Goal: Task Accomplishment & Management: Use online tool/utility

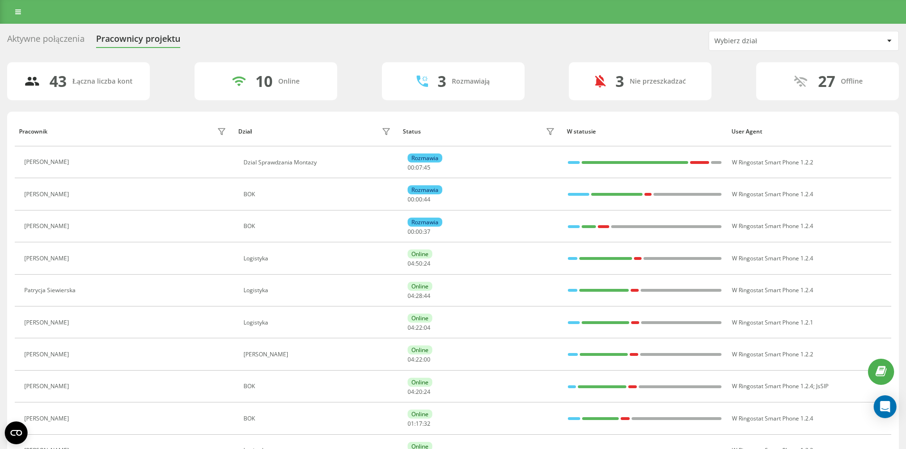
click at [61, 36] on div "Aktywne połączenia" at bounding box center [46, 41] width 78 height 15
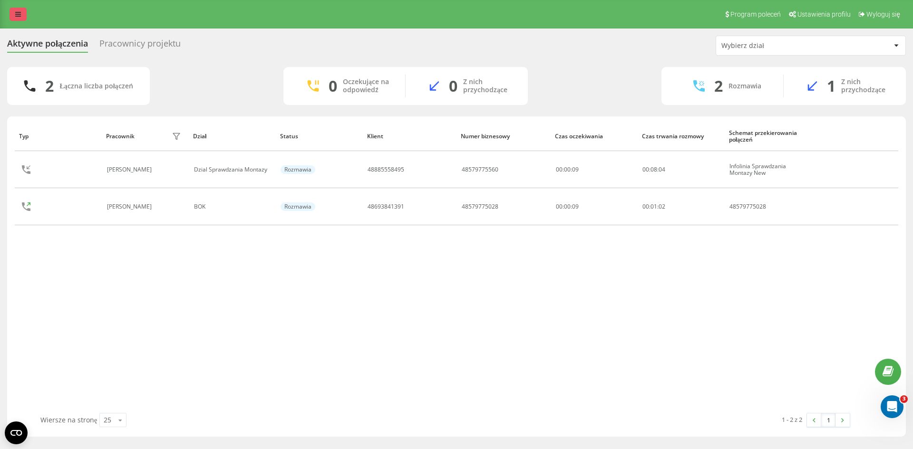
click at [20, 9] on link at bounding box center [18, 14] width 17 height 13
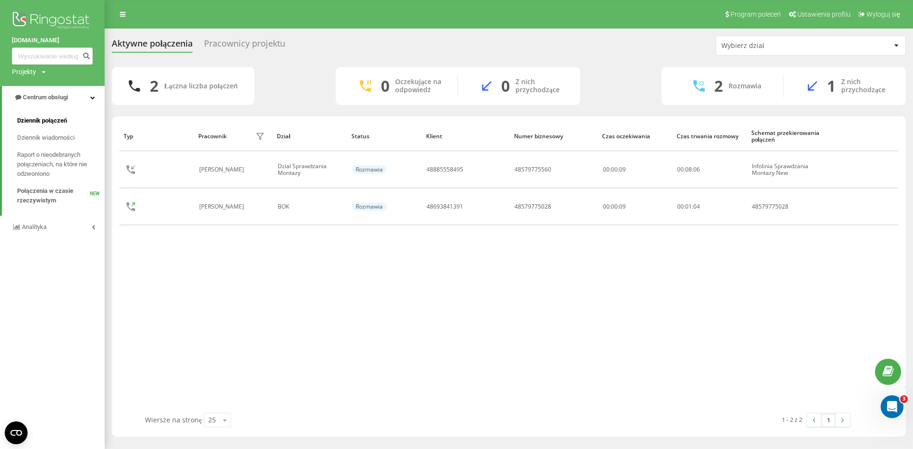
click at [56, 123] on span "Dziennik połączeń" at bounding box center [42, 121] width 50 height 10
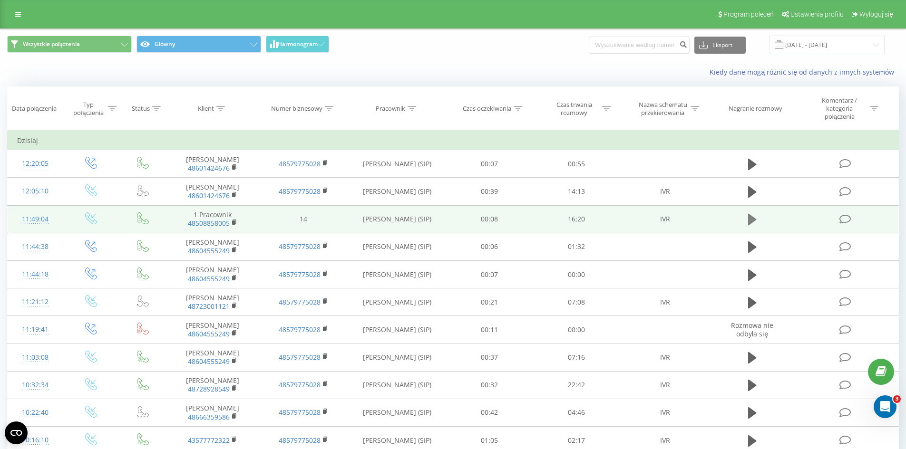
click at [755, 221] on icon at bounding box center [752, 219] width 9 height 11
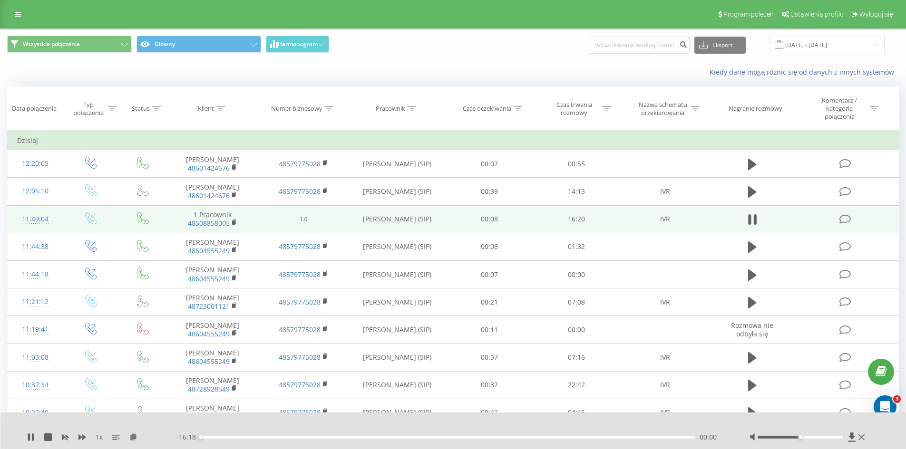
click at [286, 435] on div "- 16:18 00:00 00:00" at bounding box center [450, 438] width 549 height 10
click at [291, 437] on div "00:00" at bounding box center [448, 437] width 495 height 3
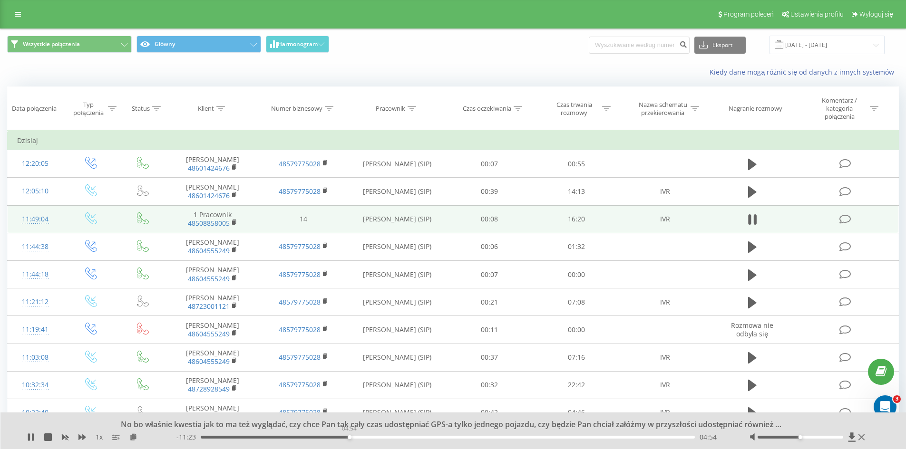
click at [349, 437] on div "04:54" at bounding box center [448, 437] width 495 height 3
drag, startPoint x: 417, startPoint y: 436, endPoint x: 431, endPoint y: 437, distance: 13.9
click at [418, 436] on div "- 11:24 04:53 04:53" at bounding box center [450, 438] width 549 height 10
click at [473, 436] on div "- 11:24 04:53 04:53" at bounding box center [450, 438] width 549 height 10
click at [476, 440] on div "- 11:24 04:54 04:54" at bounding box center [450, 438] width 549 height 10
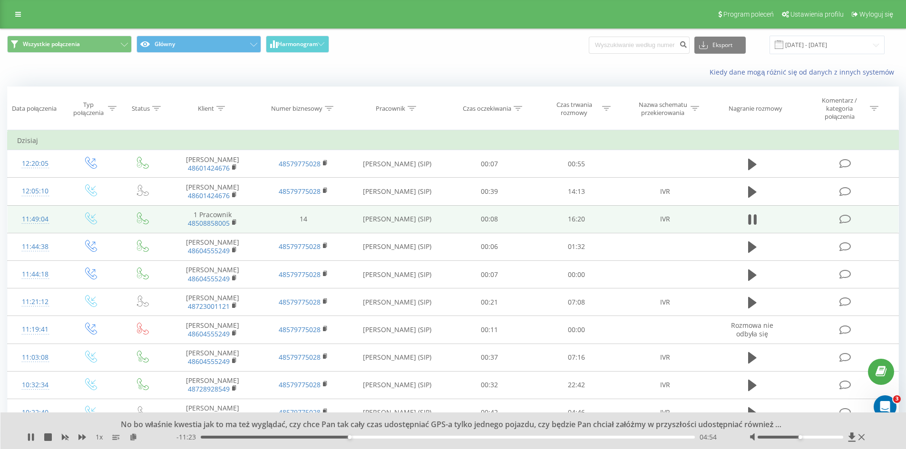
click at [475, 436] on div "04:54" at bounding box center [448, 437] width 495 height 3
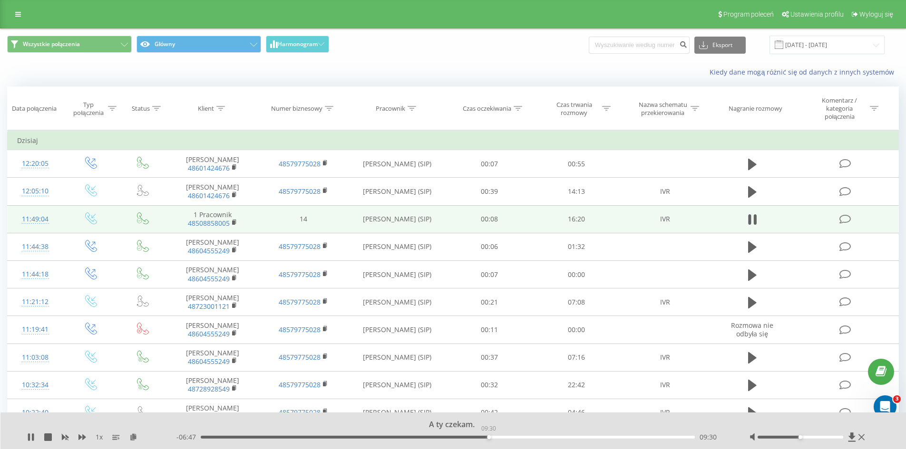
click at [488, 436] on div "09:30" at bounding box center [448, 437] width 495 height 3
click at [506, 436] on div "00:00" at bounding box center [448, 437] width 495 height 3
click at [521, 436] on div "10:05" at bounding box center [448, 437] width 495 height 3
drag, startPoint x: 527, startPoint y: 436, endPoint x: 532, endPoint y: 436, distance: 5.2
click at [528, 436] on div "10:35" at bounding box center [448, 437] width 495 height 3
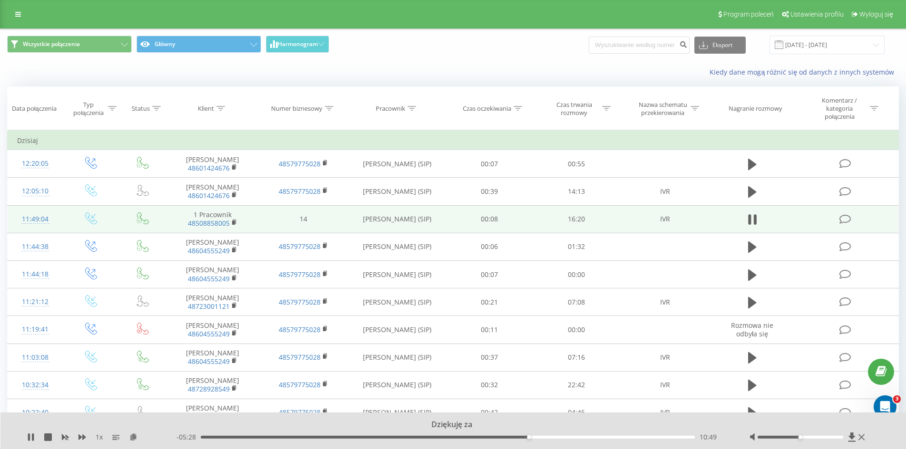
click at [533, 436] on div "10:49" at bounding box center [448, 437] width 495 height 3
click at [538, 436] on div "10:58" at bounding box center [448, 437] width 495 height 3
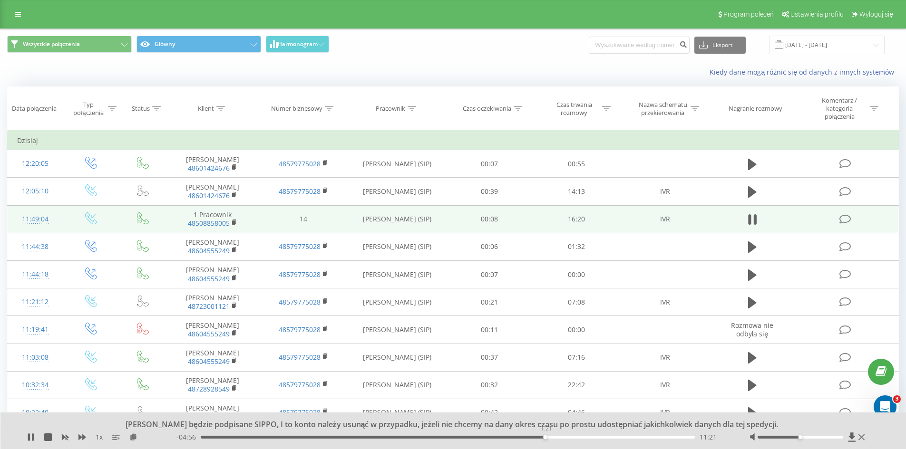
click at [545, 436] on div "11:21" at bounding box center [448, 437] width 495 height 3
drag, startPoint x: 553, startPoint y: 436, endPoint x: 558, endPoint y: 436, distance: 5.7
click at [553, 436] on div "11:21" at bounding box center [448, 437] width 495 height 3
click at [560, 436] on div "11:51" at bounding box center [448, 437] width 495 height 3
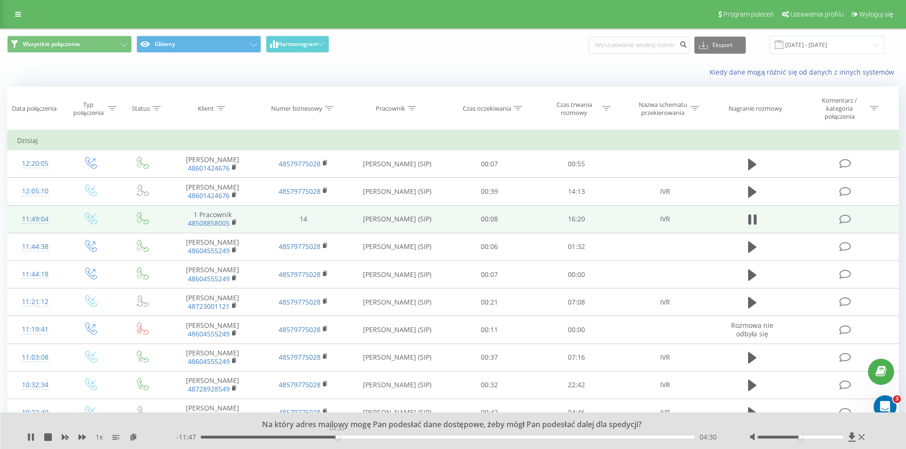
drag, startPoint x: 558, startPoint y: 436, endPoint x: 337, endPoint y: 433, distance: 221.7
click at [337, 436] on div "04:30" at bounding box center [448, 437] width 495 height 3
click at [339, 438] on div "04:34" at bounding box center [339, 438] width 4 height 4
click at [338, 437] on div "04:33" at bounding box center [339, 438] width 4 height 4
click at [339, 438] on div "04:35" at bounding box center [340, 438] width 4 height 4
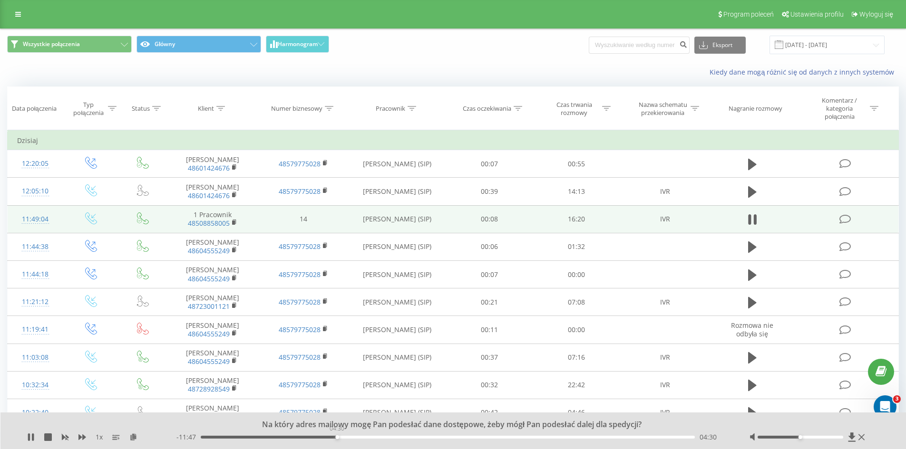
click at [337, 438] on div "04:30" at bounding box center [337, 438] width 4 height 4
click at [47, 435] on icon at bounding box center [48, 438] width 8 height 8
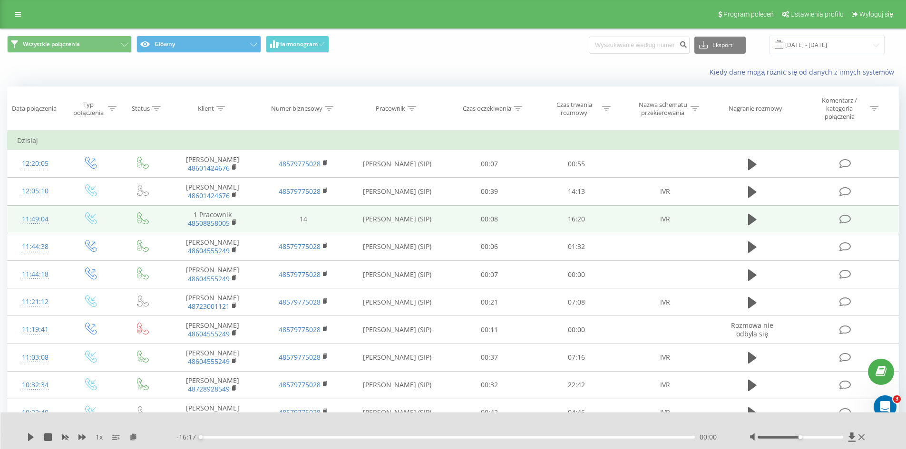
click at [303, 441] on div "- 16:17 00:00 00:00" at bounding box center [450, 438] width 549 height 10
click at [303, 435] on div "- 16:17 00:00 00:00" at bounding box center [450, 438] width 549 height 10
click at [303, 437] on div "00:00" at bounding box center [448, 437] width 495 height 3
click at [31, 438] on icon at bounding box center [31, 438] width 6 height 8
click at [317, 439] on div "03:25" at bounding box center [448, 437] width 495 height 3
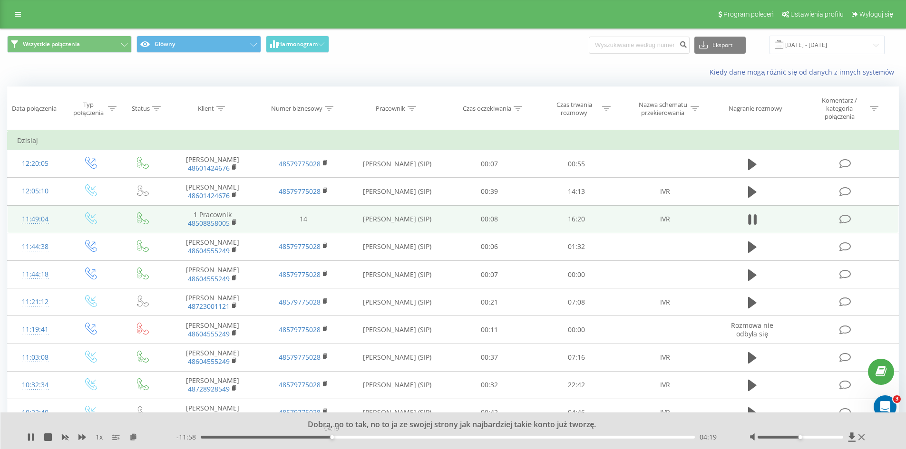
click at [332, 437] on div "04:19" at bounding box center [448, 437] width 495 height 3
click at [346, 438] on div "00:00" at bounding box center [448, 437] width 495 height 3
click at [354, 440] on div "- 11:29 04:48 04:48" at bounding box center [450, 438] width 549 height 10
click at [358, 437] on div "05:11" at bounding box center [448, 437] width 495 height 3
click at [367, 438] on div "05:30" at bounding box center [448, 437] width 495 height 3
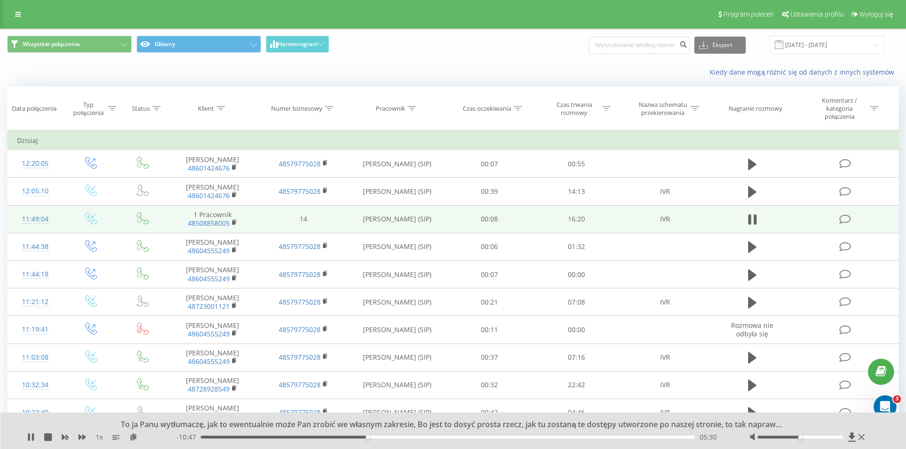
click at [374, 438] on div "05:30" at bounding box center [448, 437] width 495 height 3
click at [378, 437] on div "05:52" at bounding box center [448, 437] width 495 height 3
click at [389, 438] on div "06:12" at bounding box center [448, 437] width 495 height 3
click at [334, 438] on div "04:25" at bounding box center [448, 437] width 495 height 3
drag, startPoint x: 333, startPoint y: 438, endPoint x: 326, endPoint y: 438, distance: 7.1
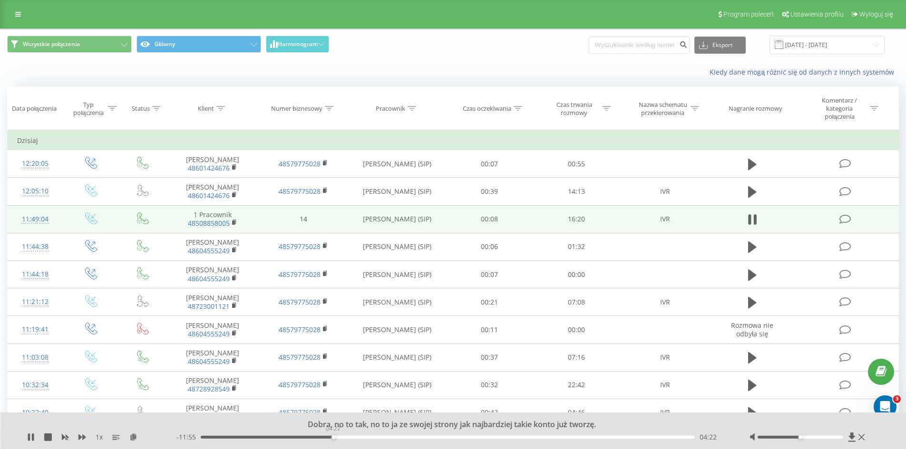
click at [326, 438] on div "04:22" at bounding box center [448, 437] width 495 height 3
drag, startPoint x: 326, startPoint y: 438, endPoint x: 309, endPoint y: 437, distance: 16.7
click at [309, 437] on div "00:00" at bounding box center [448, 437] width 495 height 3
click at [319, 438] on div "00:00" at bounding box center [448, 437] width 495 height 3
click at [328, 439] on div "04:12" at bounding box center [448, 437] width 495 height 3
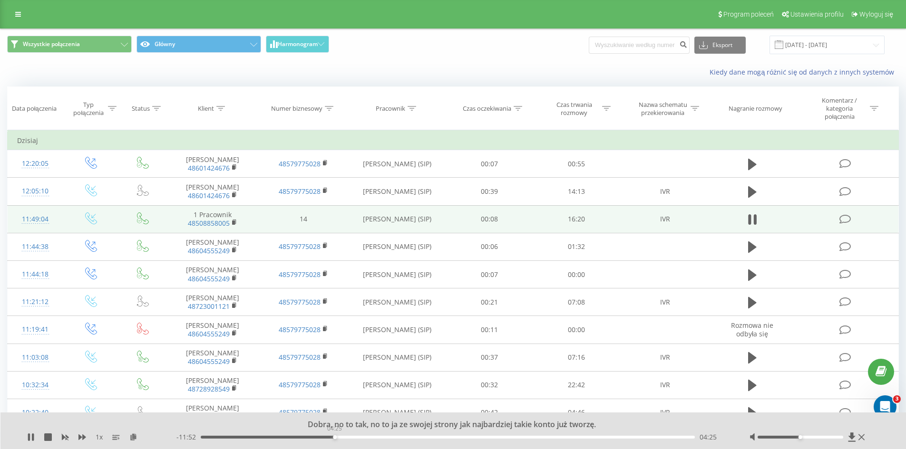
click at [334, 437] on div "04:25" at bounding box center [448, 437] width 495 height 3
click at [344, 437] on div "00:00" at bounding box center [448, 437] width 495 height 3
click at [356, 437] on div "00:00" at bounding box center [448, 437] width 495 height 3
click at [365, 438] on div "05:07" at bounding box center [448, 437] width 495 height 3
click at [372, 438] on div "05:25" at bounding box center [448, 437] width 495 height 3
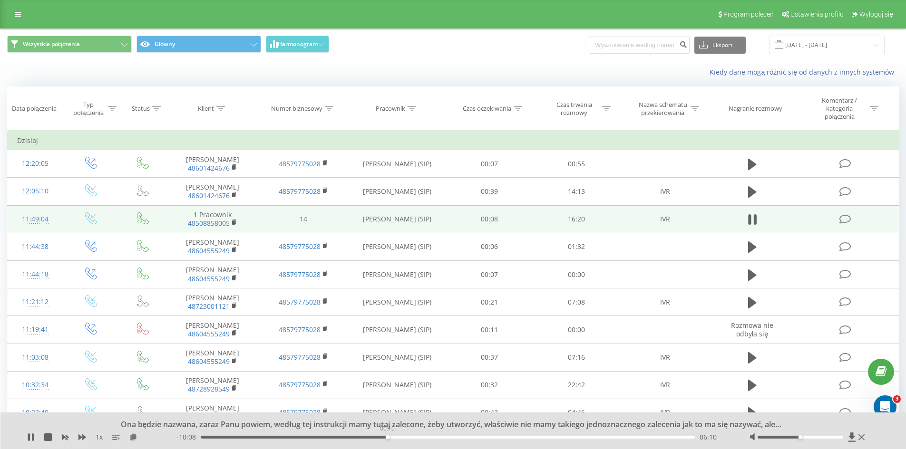
click at [387, 436] on div "06:10" at bounding box center [448, 437] width 495 height 3
drag, startPoint x: 410, startPoint y: 436, endPoint x: 418, endPoint y: 437, distance: 8.7
click at [410, 436] on div "- 10:06 06:11 06:11" at bounding box center [450, 438] width 549 height 10
click at [420, 438] on div "06:11" at bounding box center [448, 437] width 495 height 3
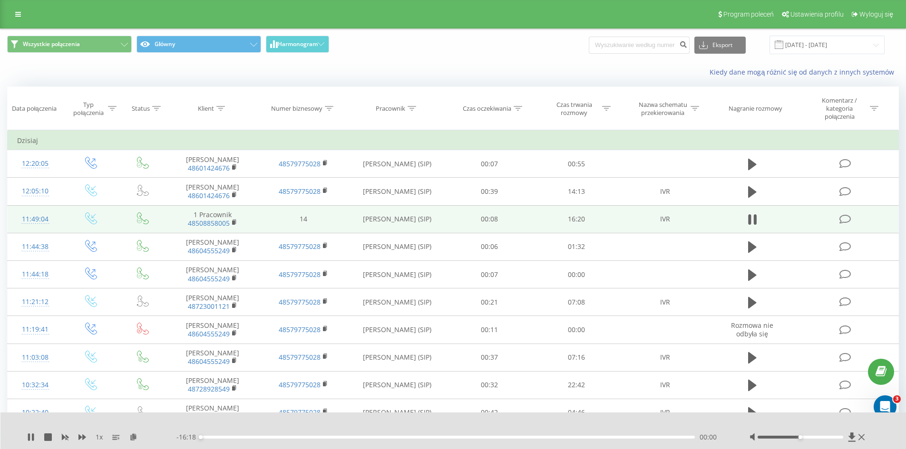
click at [343, 434] on div "- 16:18 00:00 00:00" at bounding box center [450, 438] width 549 height 10
click at [334, 437] on div "00:00" at bounding box center [448, 437] width 495 height 3
click at [320, 438] on div "04:24" at bounding box center [448, 437] width 495 height 3
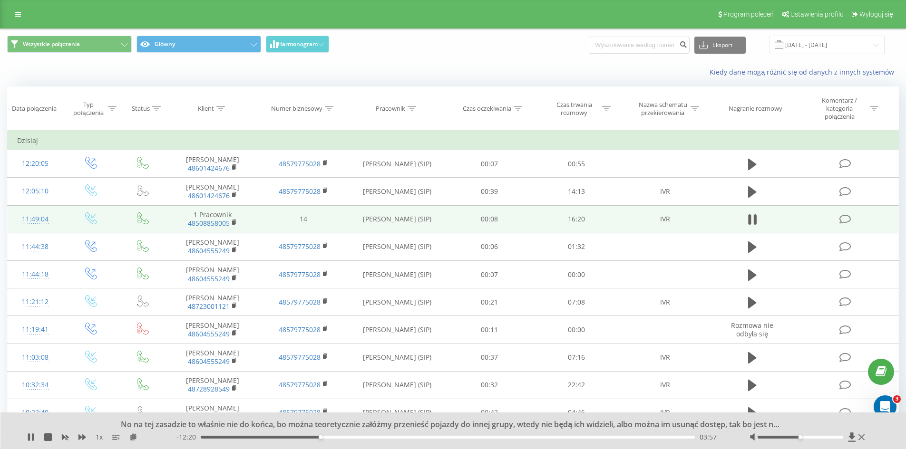
click at [300, 437] on div "03:57" at bounding box center [448, 437] width 495 height 3
drag, startPoint x: 299, startPoint y: 437, endPoint x: 338, endPoint y: 439, distance: 39.5
click at [338, 439] on div "04:33" at bounding box center [448, 437] width 495 height 3
click at [339, 437] on div "04:35" at bounding box center [340, 438] width 4 height 4
click at [336, 438] on div "04:31" at bounding box center [338, 438] width 4 height 4
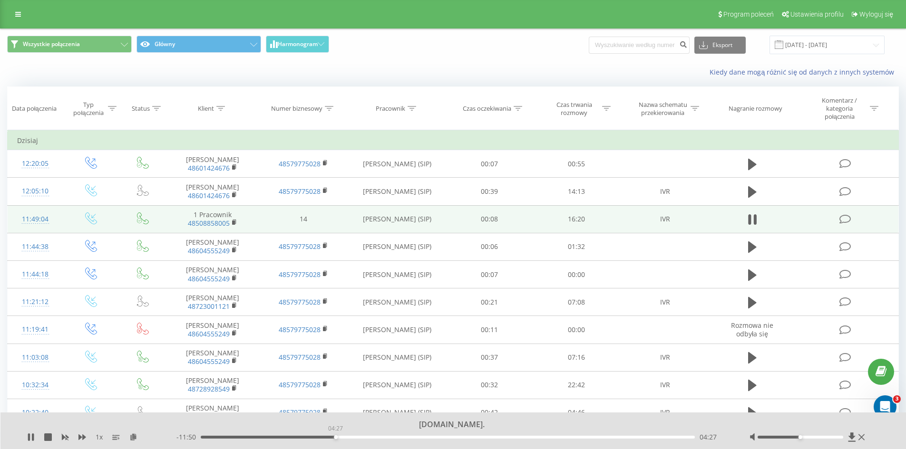
click at [337, 438] on div "04:27" at bounding box center [448, 437] width 495 height 3
click at [29, 435] on icon at bounding box center [29, 438] width 2 height 8
drag, startPoint x: 340, startPoint y: 437, endPoint x: 215, endPoint y: 439, distance: 124.2
click at [215, 439] on div "00:31" at bounding box center [217, 438] width 4 height 4
drag, startPoint x: 215, startPoint y: 439, endPoint x: 197, endPoint y: 439, distance: 18.1
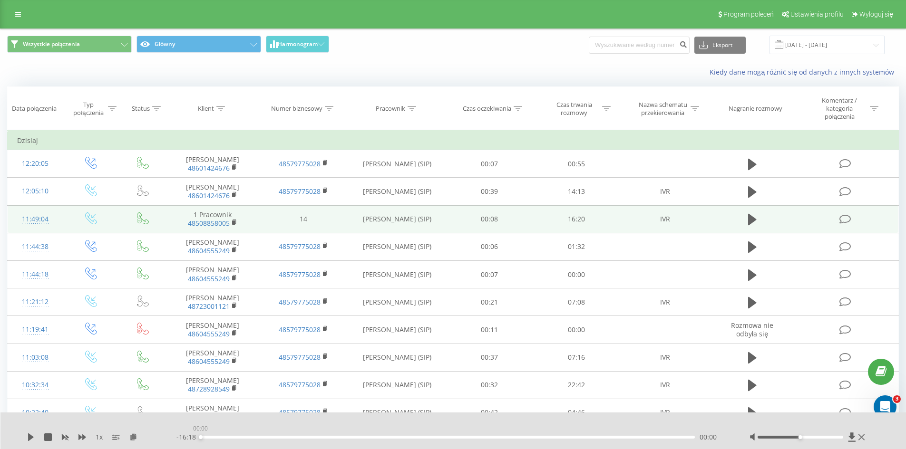
click at [197, 439] on div "- 16:18 00:00 00:00" at bounding box center [450, 438] width 549 height 10
click at [203, 438] on div "00:04" at bounding box center [203, 438] width 4 height 4
click at [31, 437] on icon at bounding box center [31, 438] width 6 height 8
click at [205, 438] on div "00:08" at bounding box center [205, 438] width 4 height 4
click at [203, 438] on div "00:05" at bounding box center [204, 438] width 4 height 4
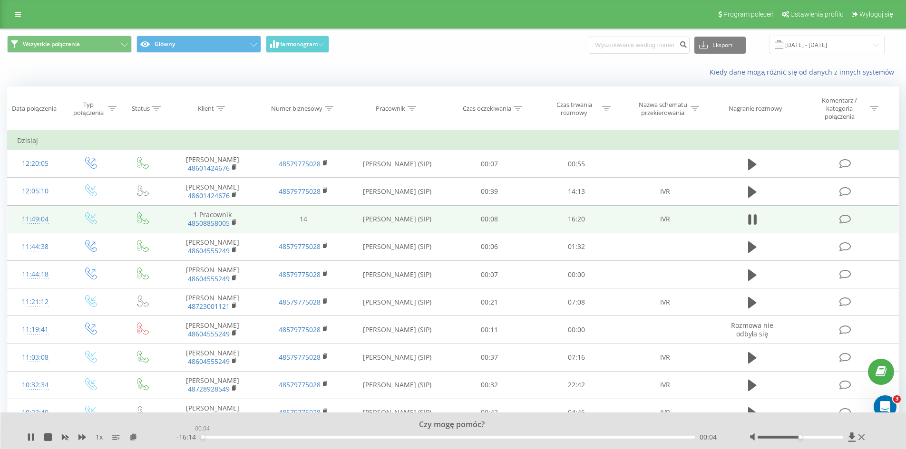
click at [202, 438] on div "00:04" at bounding box center [203, 438] width 4 height 4
click at [46, 435] on icon at bounding box center [48, 438] width 8 height 8
